Goal: Information Seeking & Learning: Learn about a topic

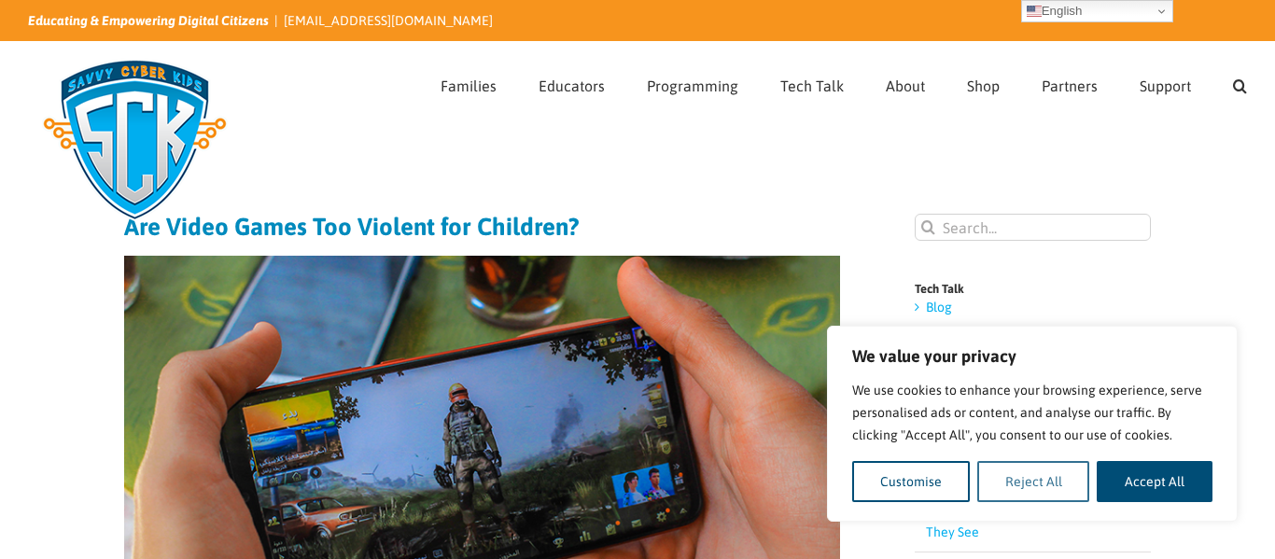
click at [1016, 472] on button "Reject All" at bounding box center [1033, 481] width 113 height 41
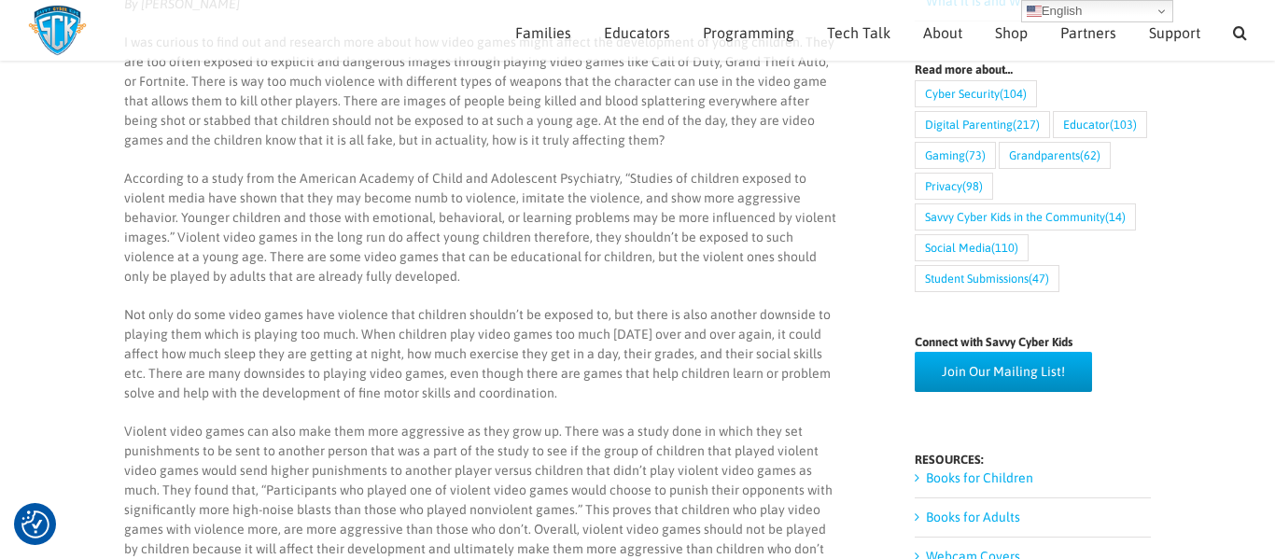
scroll to position [741, 0]
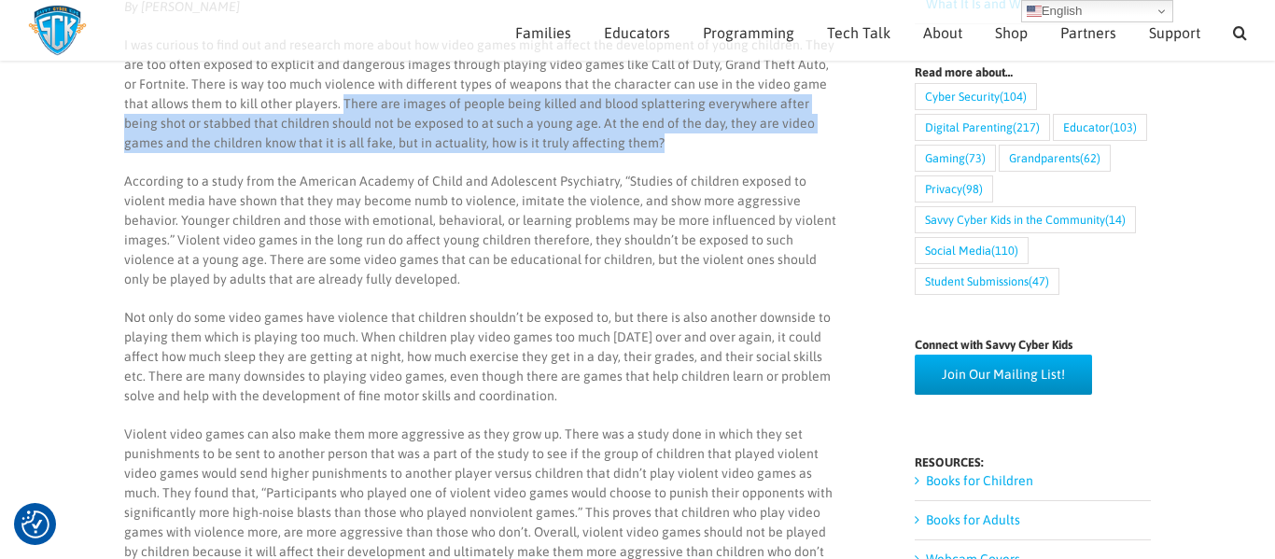
drag, startPoint x: 317, startPoint y: 105, endPoint x: 769, endPoint y: 142, distance: 453.2
click at [769, 142] on p "I was curious to find out and research more about how video games might affect …" at bounding box center [482, 94] width 716 height 118
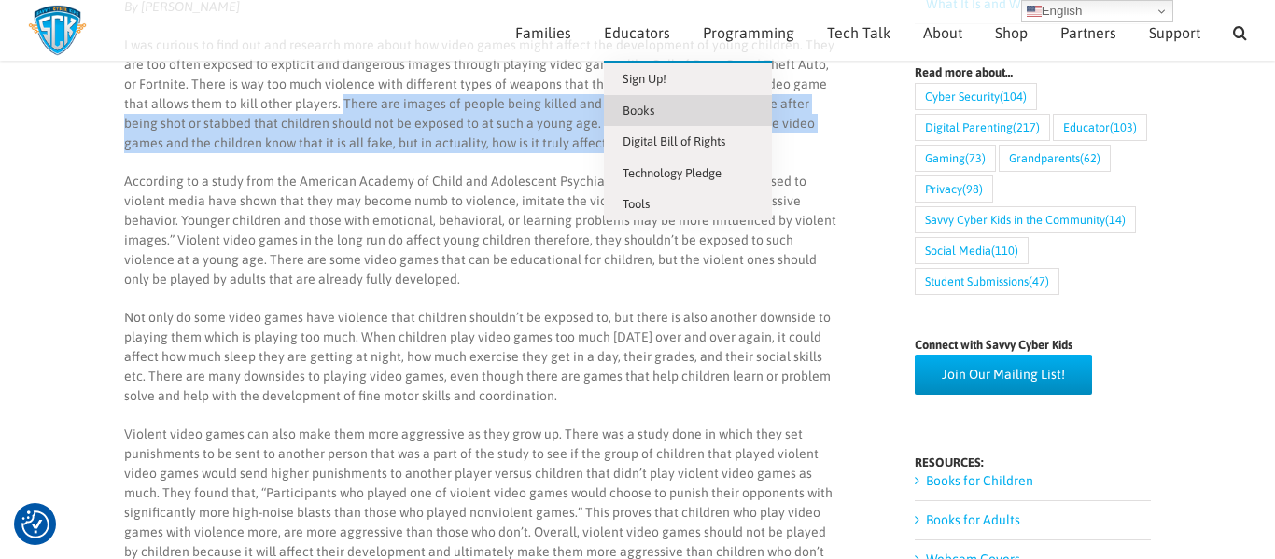
click at [680, 101] on link "Books" at bounding box center [688, 111] width 168 height 32
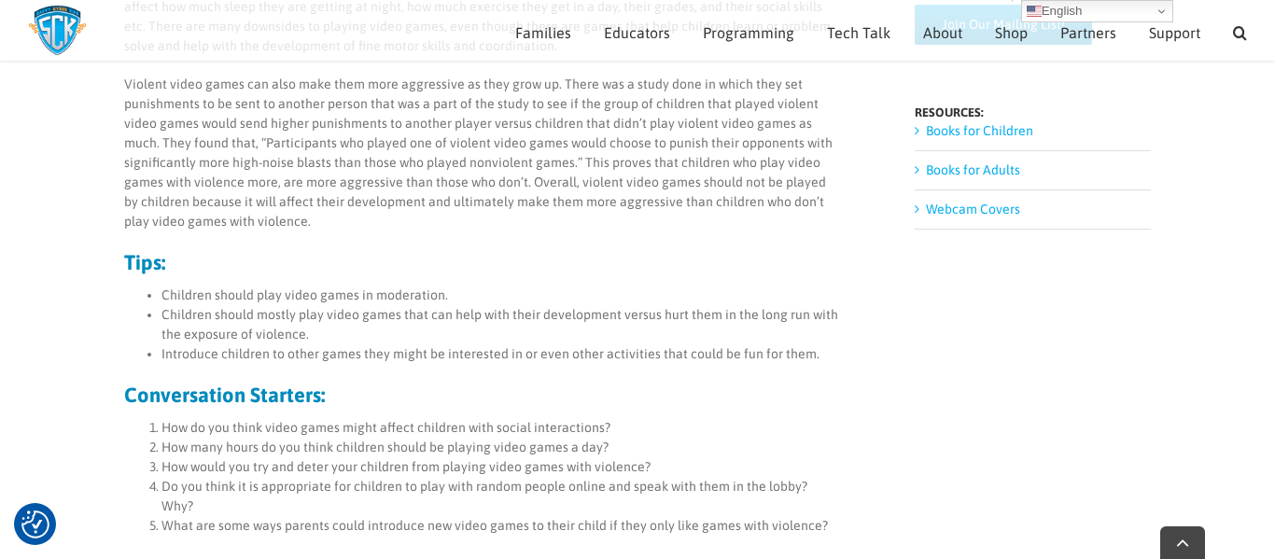
scroll to position [1095, 0]
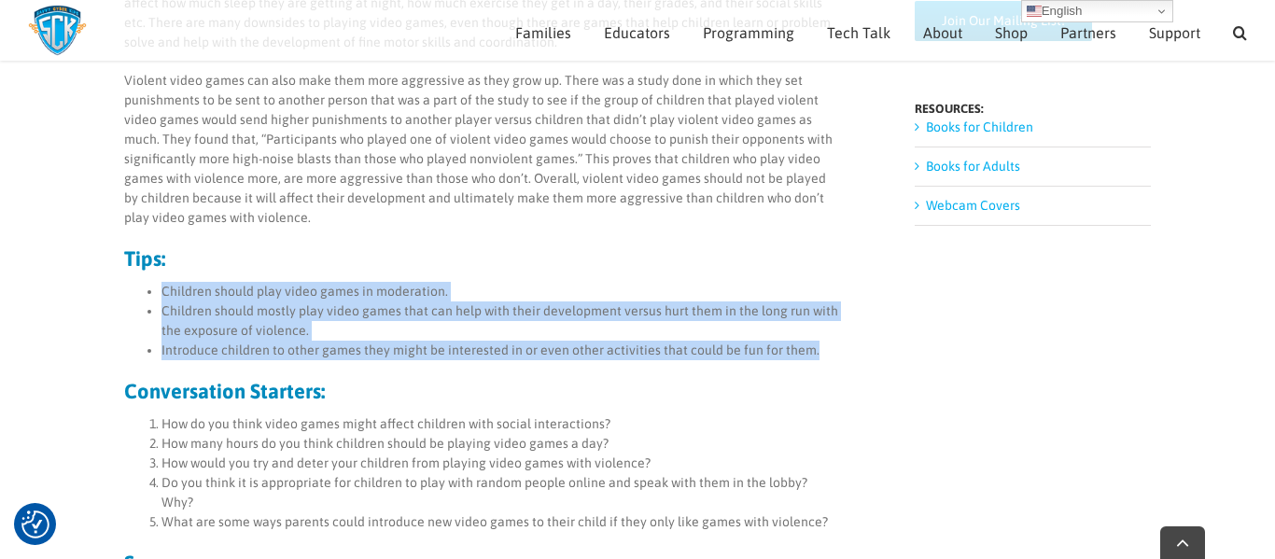
drag, startPoint x: 164, startPoint y: 296, endPoint x: 807, endPoint y: 356, distance: 645.9
click at [807, 356] on ul "Children should play video games in moderation. Children should mostly play vid…" at bounding box center [482, 321] width 716 height 78
copy ul "Children should play video games in moderation. Children should mostly play vid…"
click at [807, 356] on li "Introduce children to other games they might be interested in or even other act…" at bounding box center [500, 351] width 679 height 20
